Goal: Task Accomplishment & Management: Manage account settings

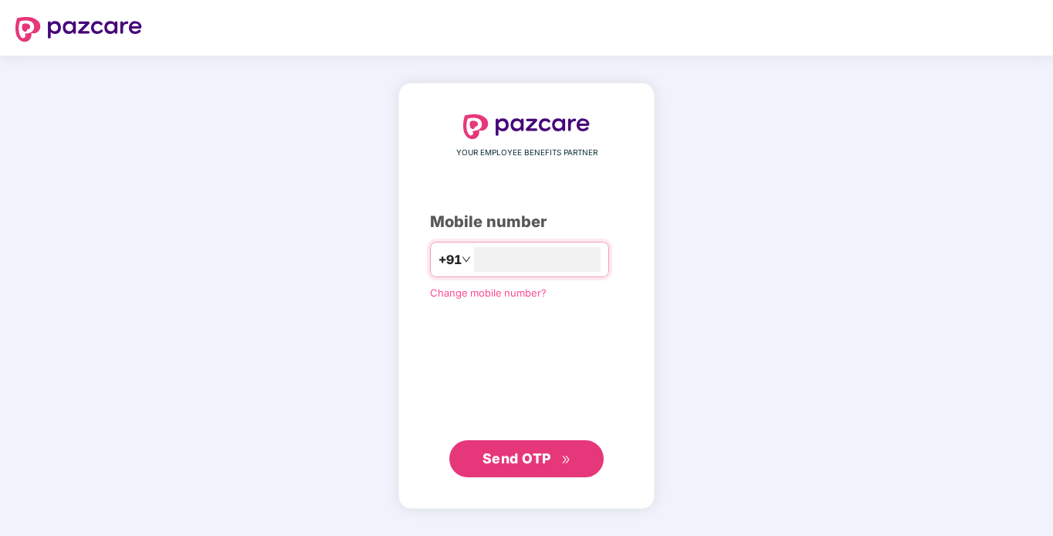
type input "**********"
click at [545, 458] on span "Send OTP" at bounding box center [516, 458] width 69 height 16
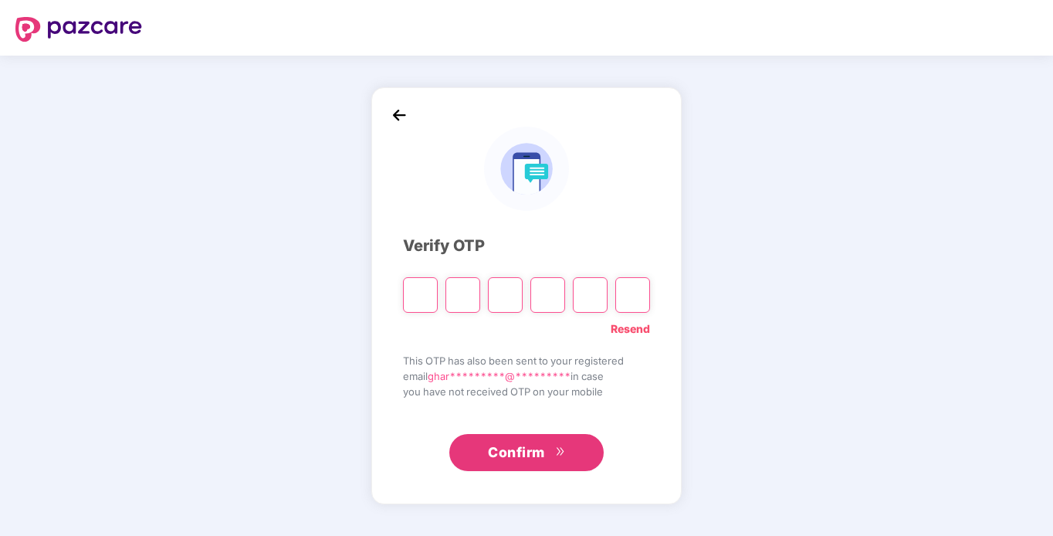
type input "*"
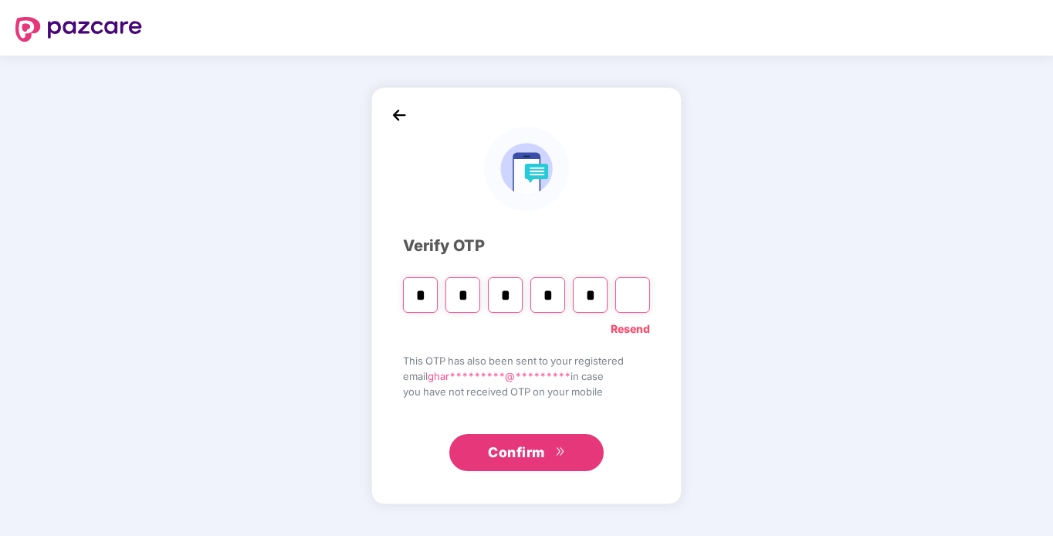
type input "*"
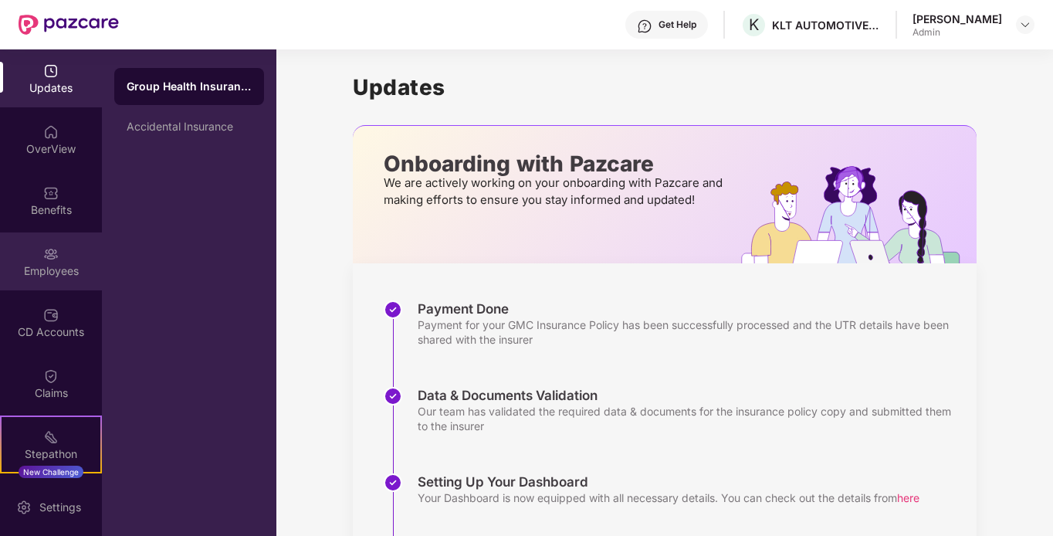
click at [43, 263] on div "Employees" at bounding box center [51, 270] width 102 height 15
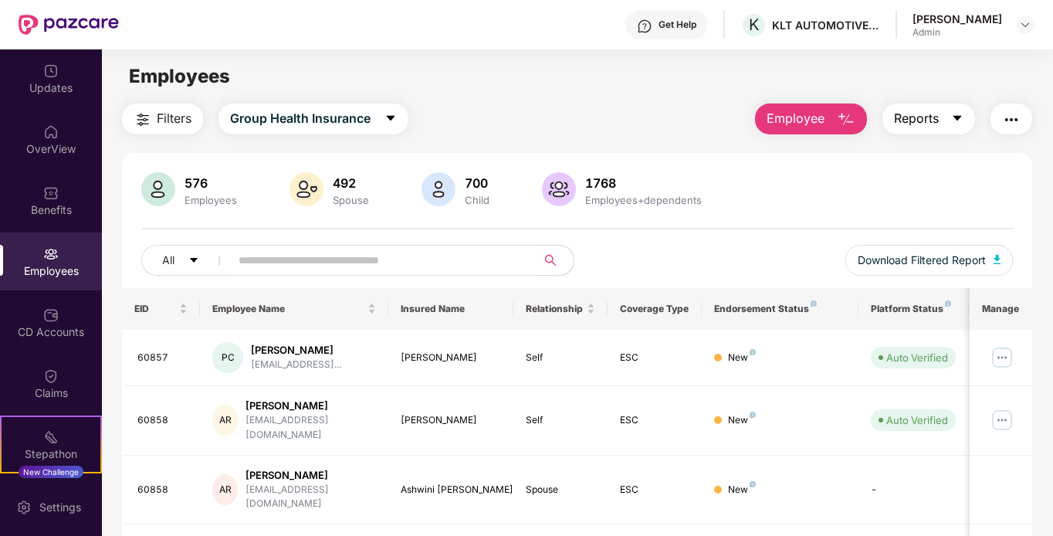
click at [962, 111] on button "Reports" at bounding box center [928, 118] width 93 height 31
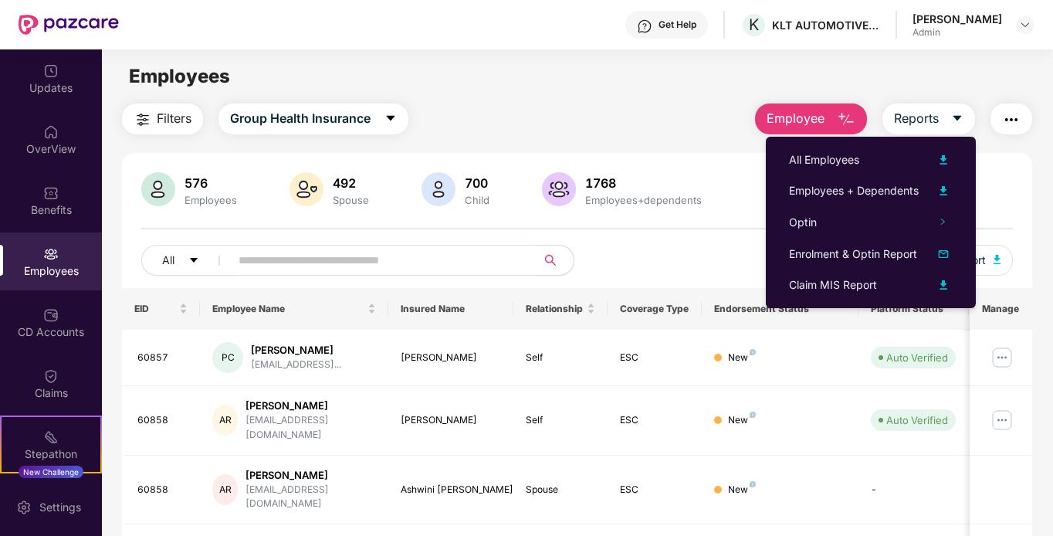
click at [1020, 201] on div "576 Employees 492 Spouse 700 Child 1768 Employees+dependents All Download Filte…" at bounding box center [577, 230] width 911 height 116
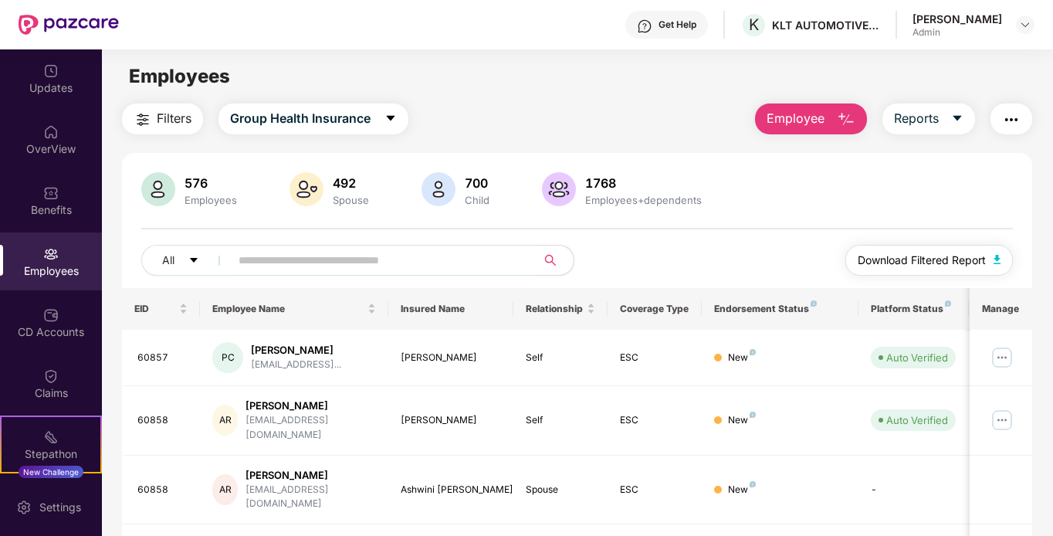
click at [999, 256] on img "button" at bounding box center [997, 259] width 8 height 9
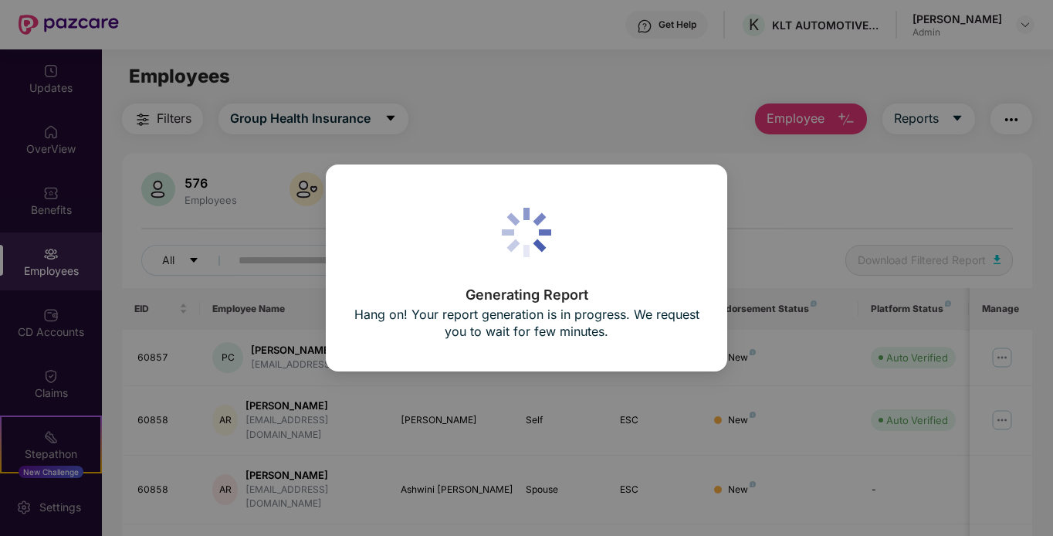
click at [904, 205] on div "Generating Report Hang on! Your report generation is in progress. We request yo…" at bounding box center [526, 268] width 1053 height 536
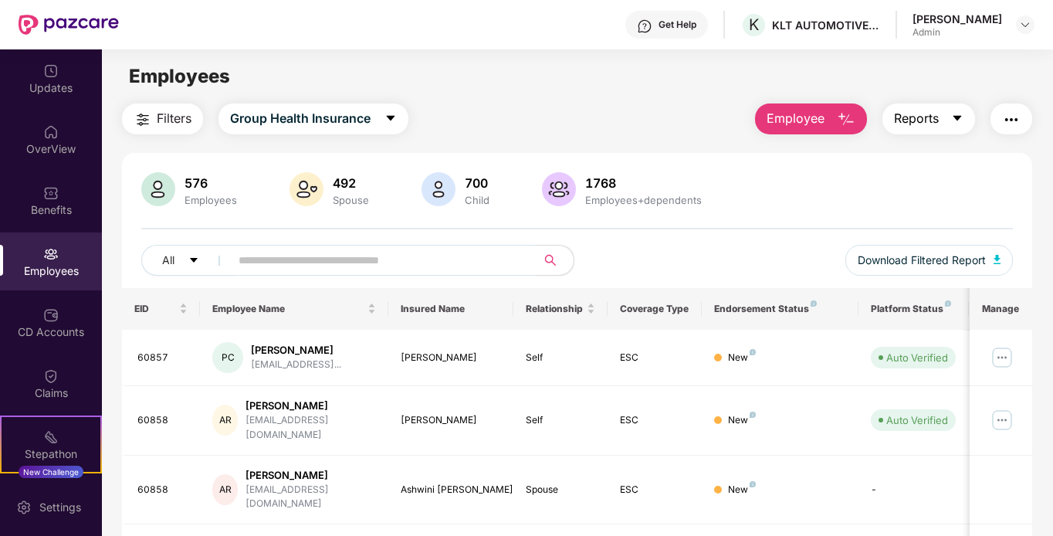
click at [959, 115] on icon "caret-down" at bounding box center [957, 118] width 12 height 12
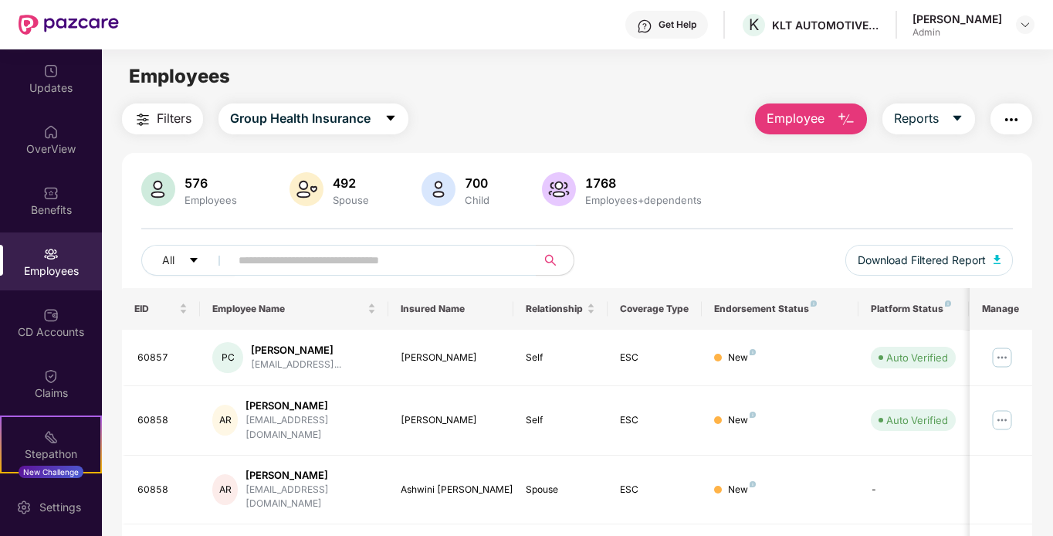
click at [1007, 122] on img "button" at bounding box center [1011, 119] width 19 height 19
click at [181, 121] on span "Filters" at bounding box center [174, 118] width 35 height 19
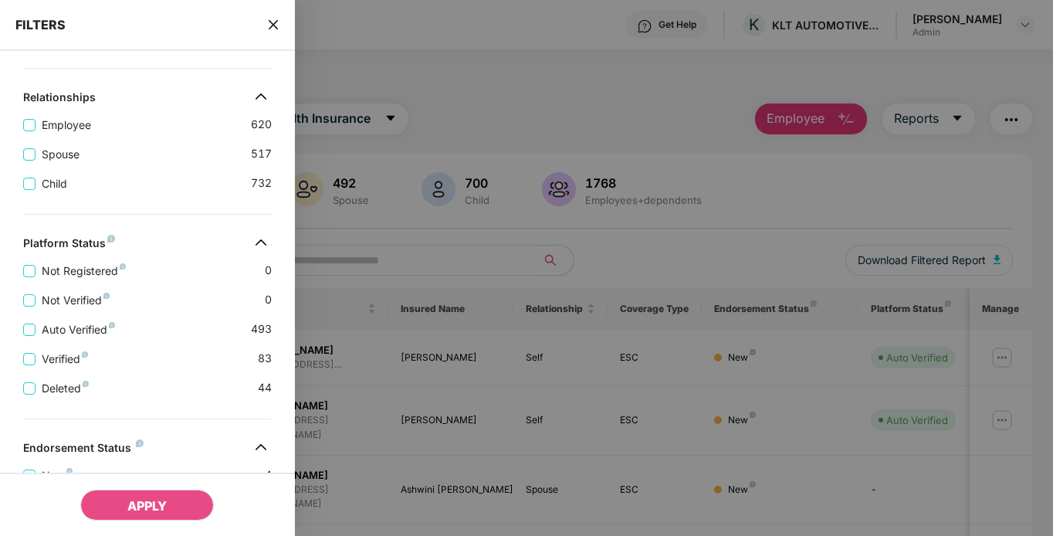
scroll to position [232, 0]
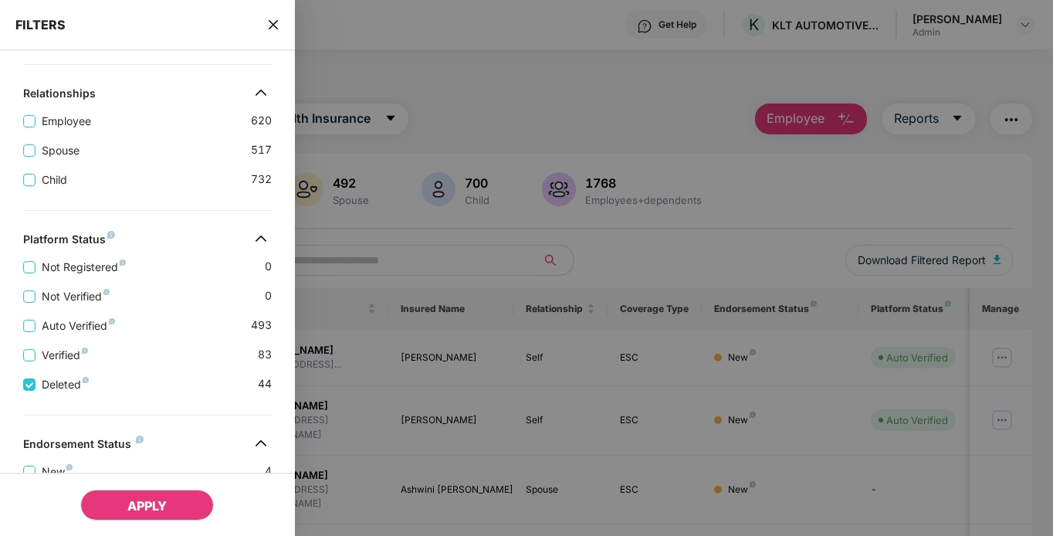
click at [155, 513] on span "APPLY" at bounding box center [146, 505] width 39 height 15
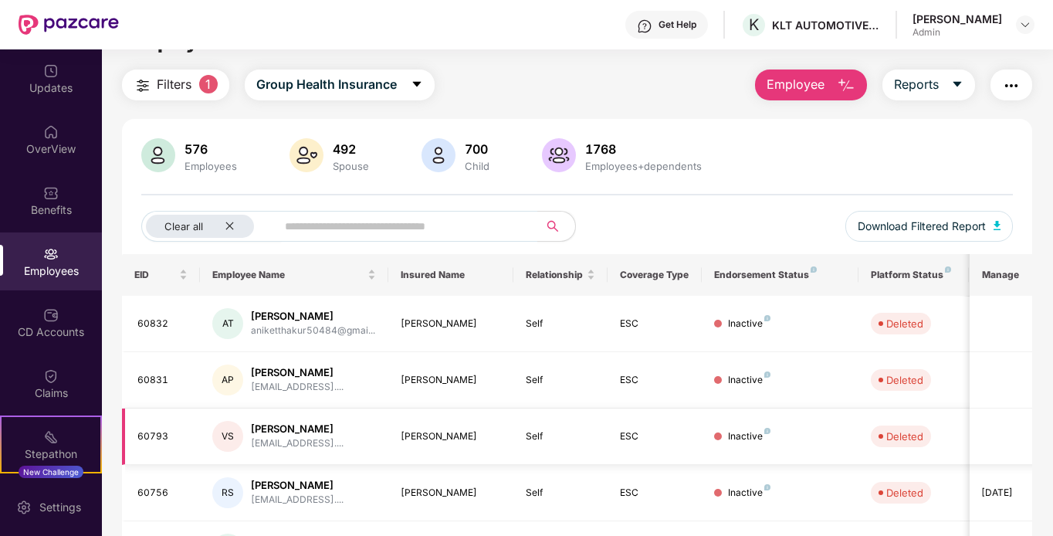
scroll to position [0, 0]
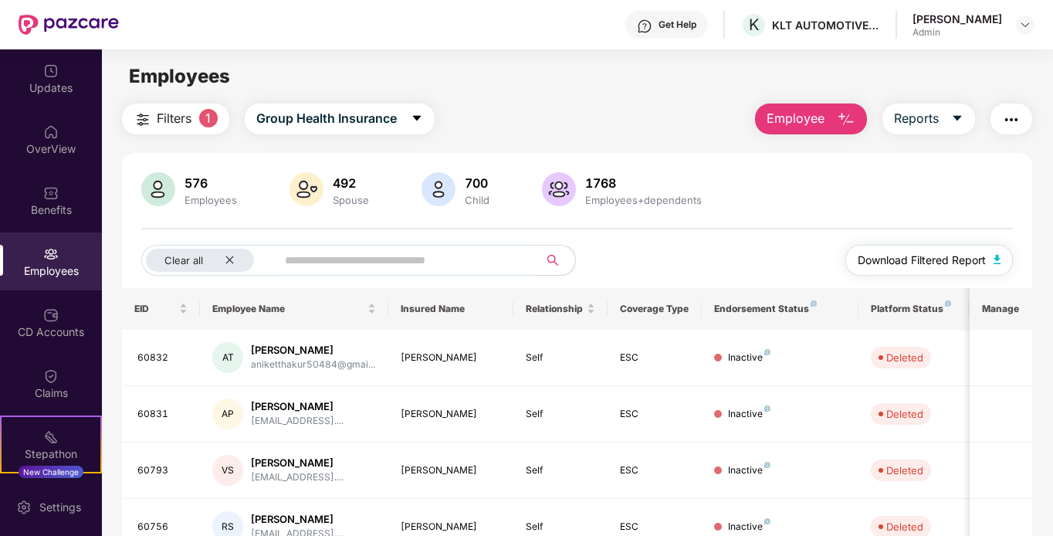
click at [995, 263] on img "button" at bounding box center [997, 259] width 8 height 9
